Goal: Obtain resource: Download file/media

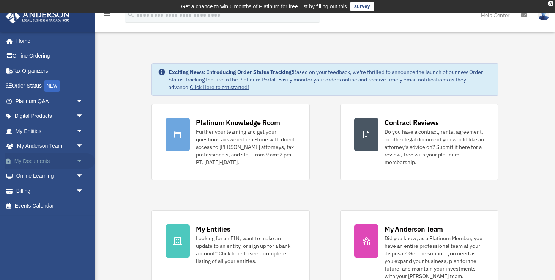
click at [79, 162] on span "arrow_drop_down" at bounding box center [83, 162] width 15 height 16
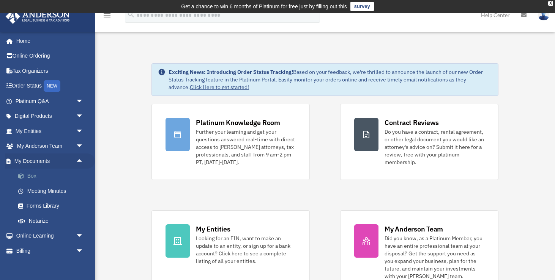
click at [52, 178] on link "Box" at bounding box center [53, 176] width 84 height 15
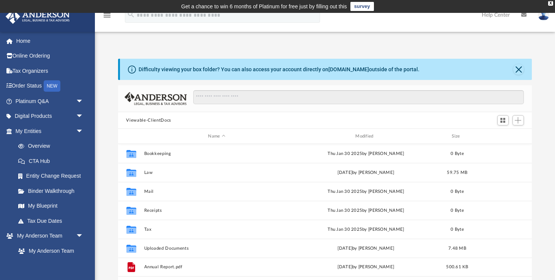
scroll to position [172, 414]
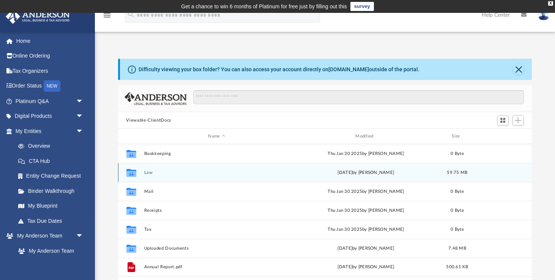
click at [171, 176] on div "Collaborated Folder Law [DATE] by [PERSON_NAME] 59.75 MB" at bounding box center [325, 172] width 414 height 19
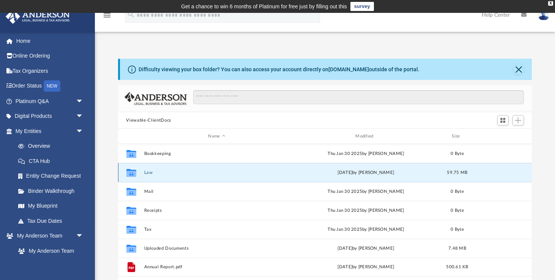
click at [151, 175] on div "Collaborated Folder Law [DATE] by [PERSON_NAME] 59.75 MB" at bounding box center [325, 172] width 414 height 19
click at [148, 170] on button "Law" at bounding box center [217, 172] width 146 height 5
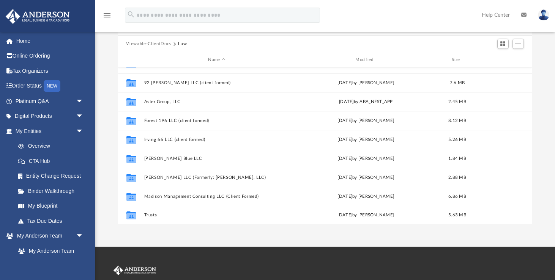
scroll to position [71, 0]
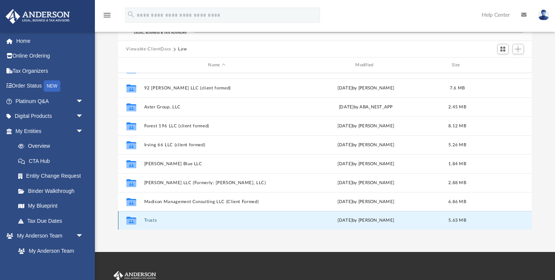
click at [154, 223] on button "Trusts" at bounding box center [217, 220] width 146 height 5
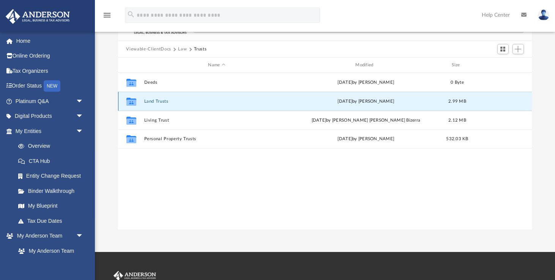
click at [178, 101] on button "Land Trusts" at bounding box center [217, 101] width 146 height 5
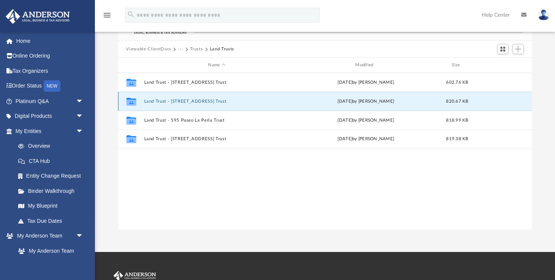
click at [188, 102] on button "Land Trust - [STREET_ADDRESS] Trust" at bounding box center [217, 101] width 146 height 5
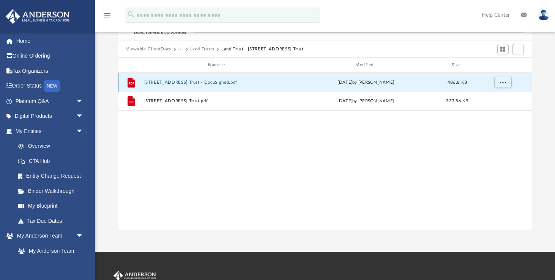
click at [199, 83] on button "[STREET_ADDRESS] Trust - DocuSigned.pdf" at bounding box center [217, 82] width 146 height 5
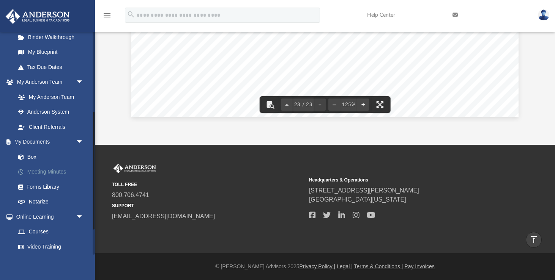
scroll to position [155, 0]
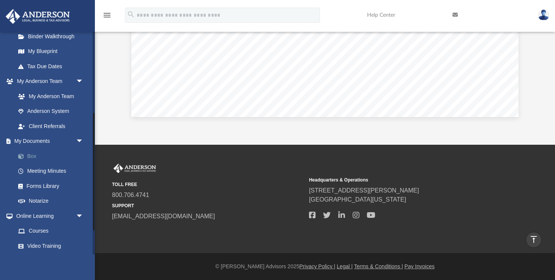
click at [39, 159] on link "Box" at bounding box center [53, 156] width 84 height 15
click at [32, 158] on link "Box" at bounding box center [53, 156] width 84 height 15
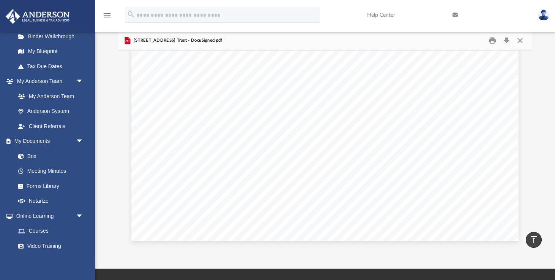
scroll to position [0, 0]
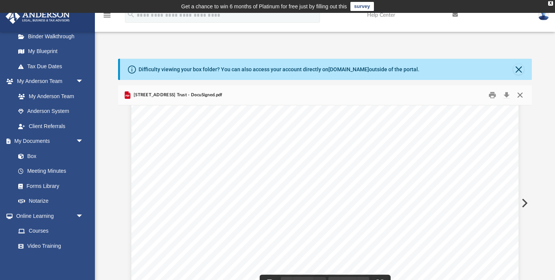
click at [521, 95] on button "Close" at bounding box center [520, 96] width 14 height 12
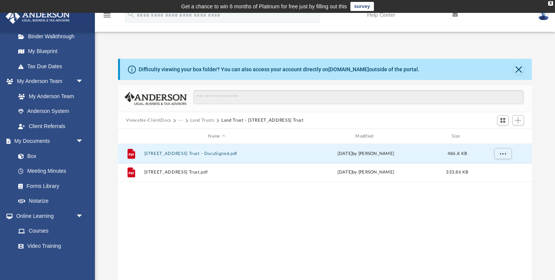
click at [198, 120] on button "Land Trusts" at bounding box center [202, 120] width 24 height 7
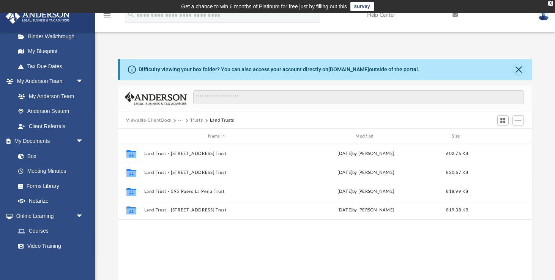
click at [180, 121] on button "···" at bounding box center [180, 120] width 5 height 7
click at [198, 121] on button "Trusts" at bounding box center [196, 120] width 13 height 7
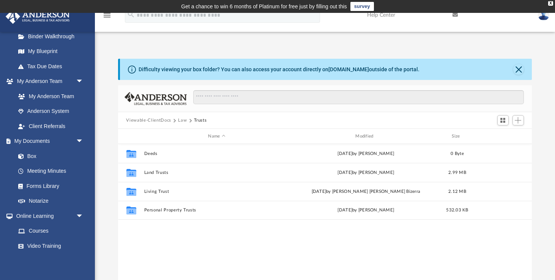
click at [182, 121] on button "Law" at bounding box center [182, 120] width 9 height 7
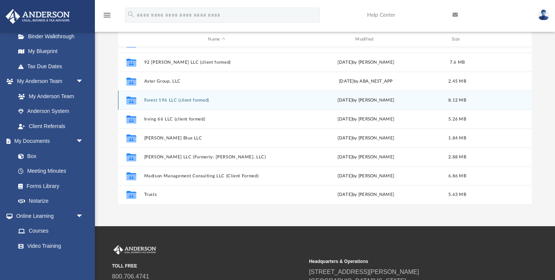
scroll to position [98, 0]
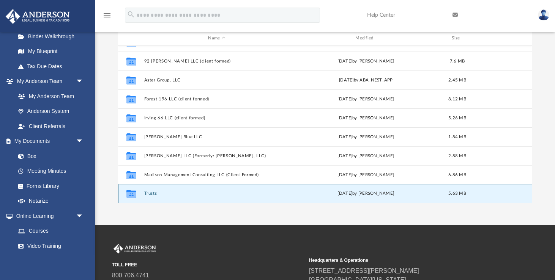
click at [156, 195] on button "Trusts" at bounding box center [217, 193] width 146 height 5
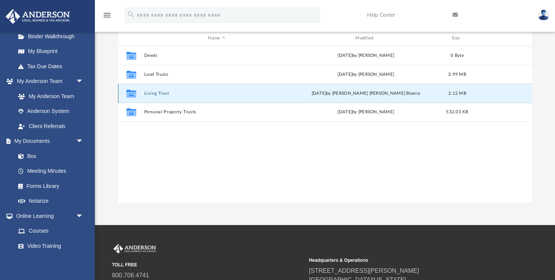
click at [157, 95] on button "Living Trust" at bounding box center [217, 93] width 146 height 5
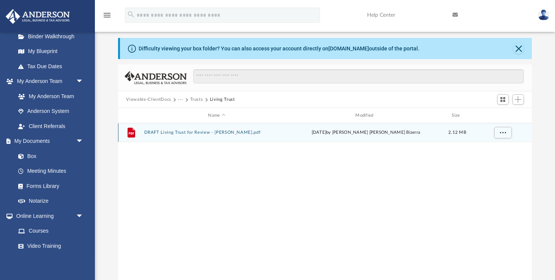
scroll to position [20, 0]
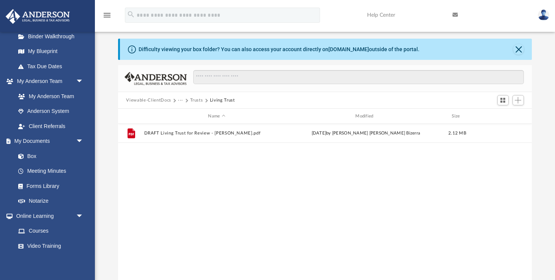
click at [195, 100] on button "Trusts" at bounding box center [196, 100] width 13 height 7
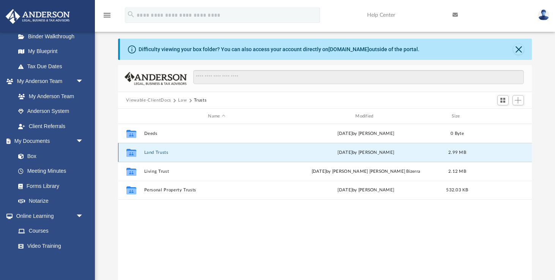
click at [159, 151] on button "Land Trusts" at bounding box center [217, 152] width 146 height 5
